Goal: Communication & Community: Participate in discussion

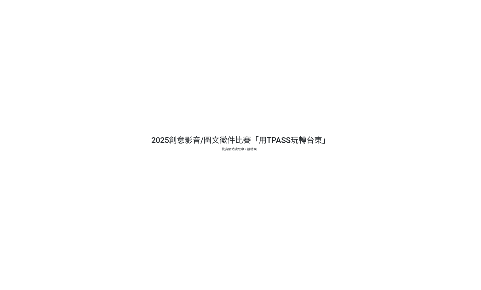
select select "13139"
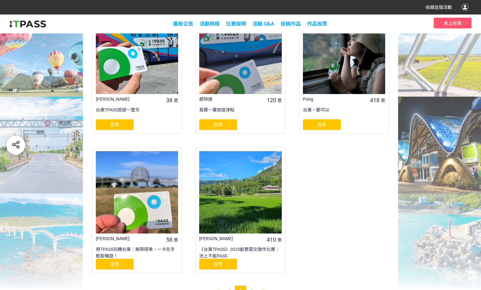
scroll to position [310, 0]
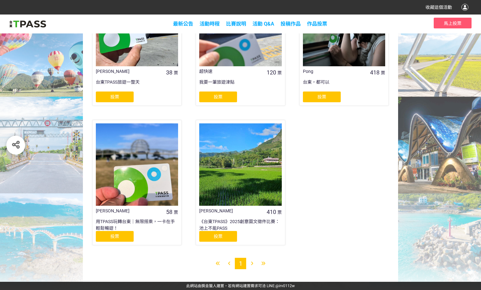
click at [217, 237] on span "投票" at bounding box center [218, 236] width 9 height 5
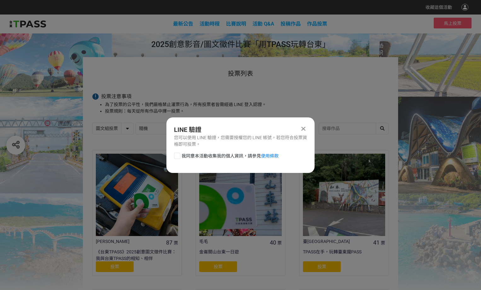
click at [175, 157] on div at bounding box center [177, 156] width 6 height 6
checkbox input "true"
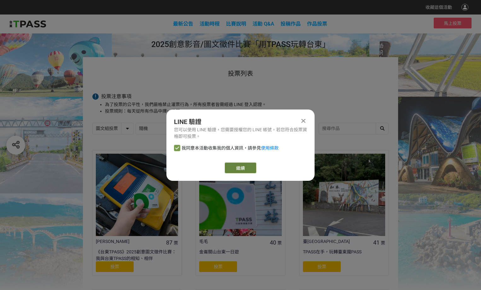
click at [238, 171] on button "繼續" at bounding box center [241, 167] width 32 height 11
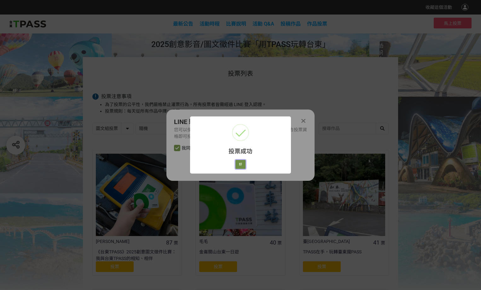
click at [240, 162] on button "好" at bounding box center [241, 164] width 10 height 9
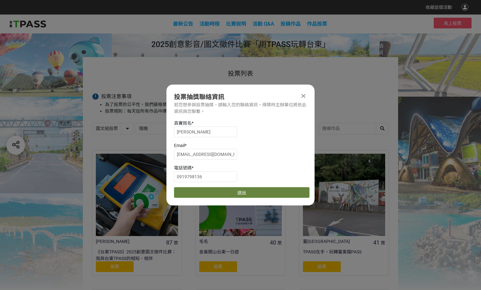
click at [245, 193] on button "送出" at bounding box center [242, 192] width 136 height 11
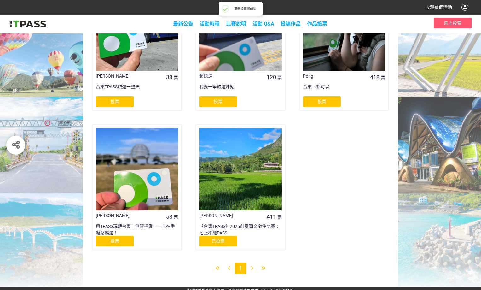
scroll to position [310, 0]
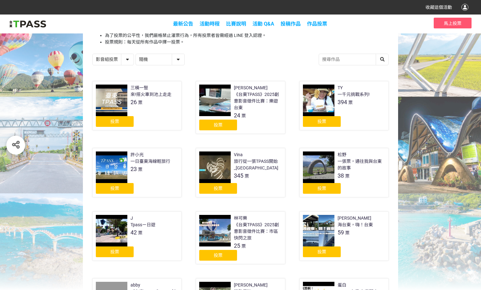
scroll to position [126, 0]
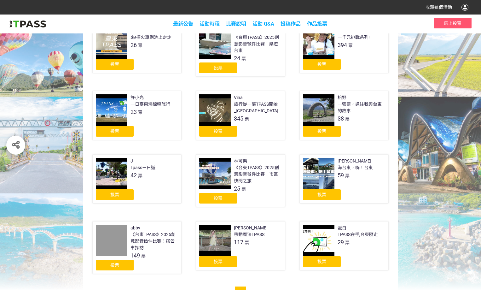
click at [218, 67] on span "投票" at bounding box center [218, 67] width 9 height 5
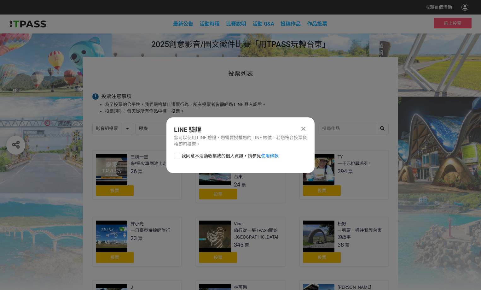
scroll to position [0, 0]
click at [177, 155] on div at bounding box center [177, 156] width 6 height 6
checkbox input "true"
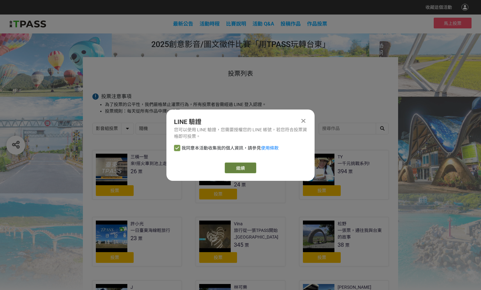
click at [235, 168] on button "繼續" at bounding box center [241, 167] width 32 height 11
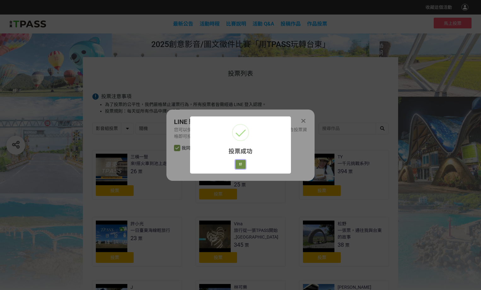
click at [241, 164] on button "好" at bounding box center [241, 164] width 10 height 9
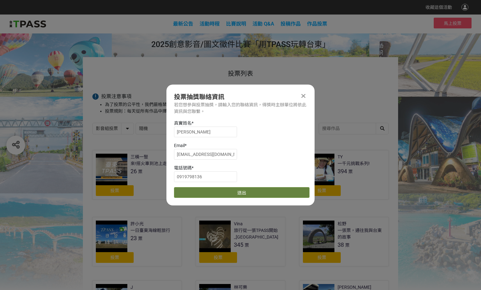
click at [242, 190] on button "送出" at bounding box center [242, 192] width 136 height 11
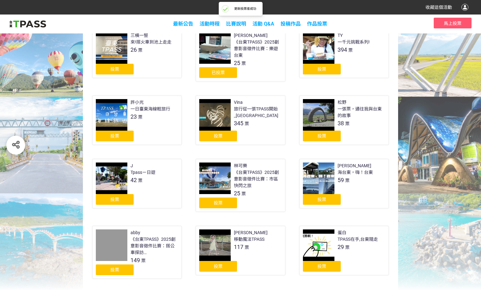
scroll to position [126, 0]
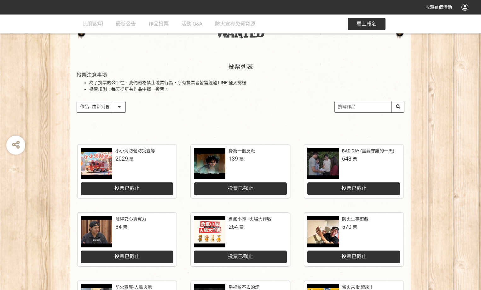
scroll to position [126, 0]
